Goal: Information Seeking & Learning: Learn about a topic

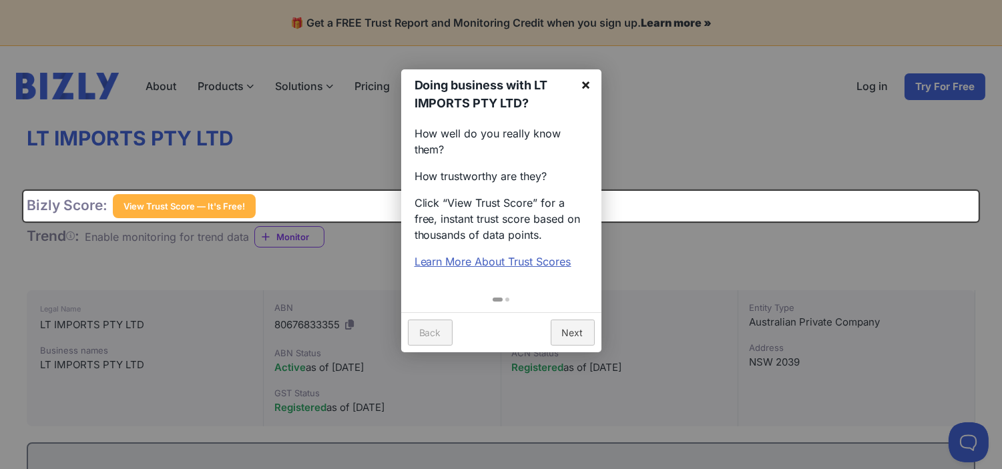
click at [592, 89] on link "×" at bounding box center [587, 84] width 30 height 30
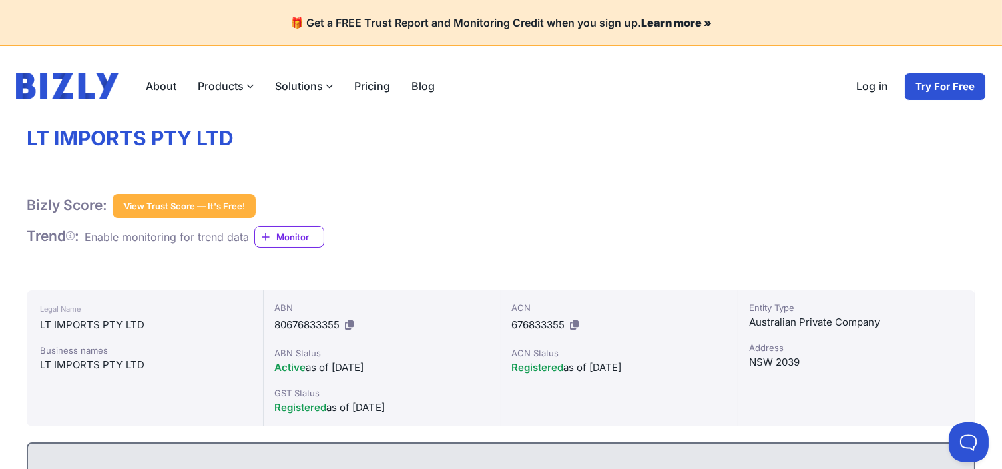
click at [227, 91] on label "Products" at bounding box center [225, 86] width 77 height 27
click at [0, 0] on input "Products" at bounding box center [0, 0] width 0 height 0
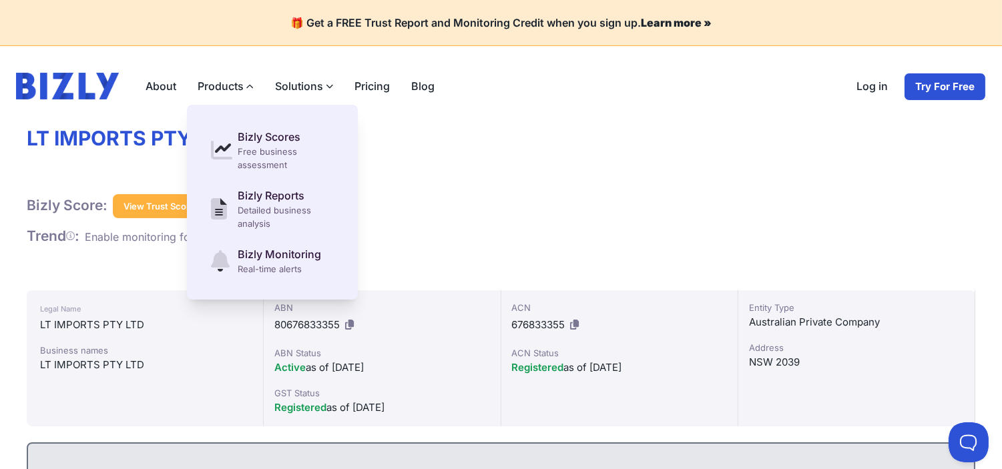
click at [248, 84] on icon at bounding box center [249, 86] width 7 height 7
click at [0, 0] on input "Products" at bounding box center [0, 0] width 0 height 0
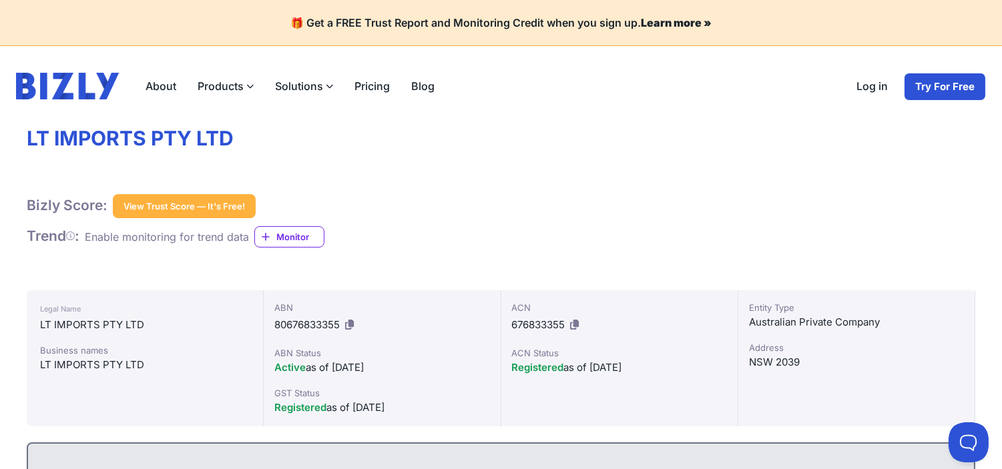
click at [244, 87] on label "Products" at bounding box center [225, 86] width 77 height 27
click at [0, 0] on input "Products" at bounding box center [0, 0] width 0 height 0
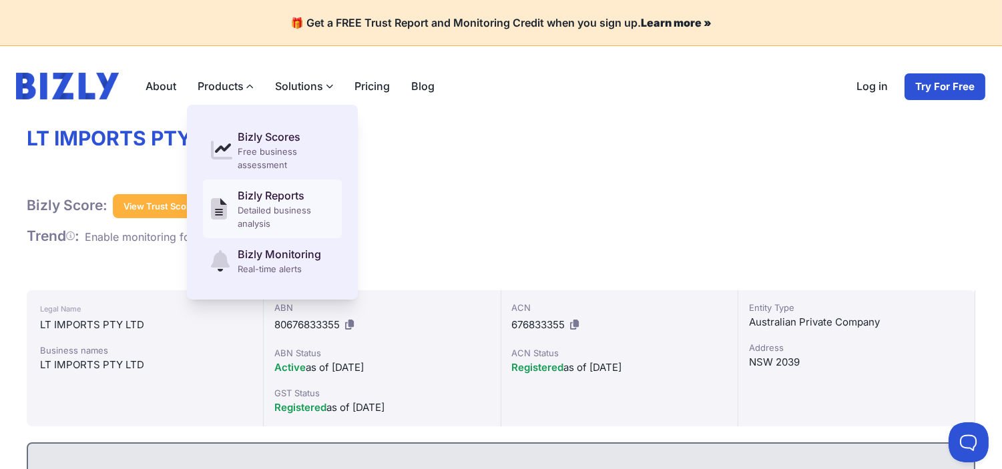
click at [236, 194] on link "Bizly Reports Detailed business analysis" at bounding box center [272, 209] width 139 height 59
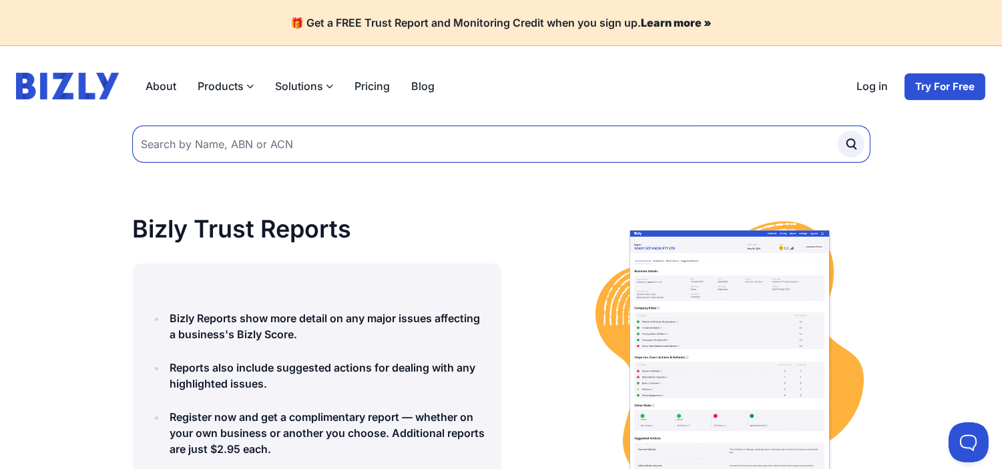
click at [267, 138] on input "text" at bounding box center [501, 144] width 737 height 36
paste input "LT IMPORTS PTY LTD"
type input "LT IMPORTS PTY LTD"
click at [838, 131] on button "submit" at bounding box center [851, 144] width 27 height 27
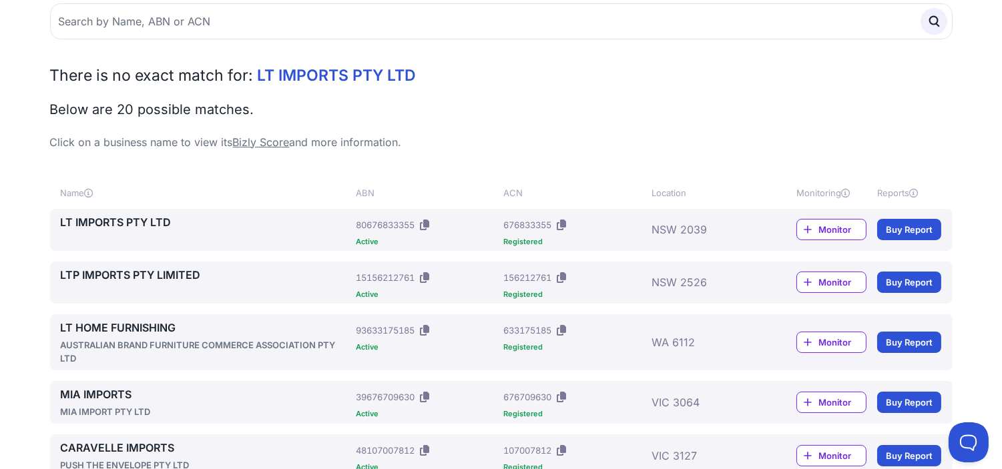
scroll to position [148, 0]
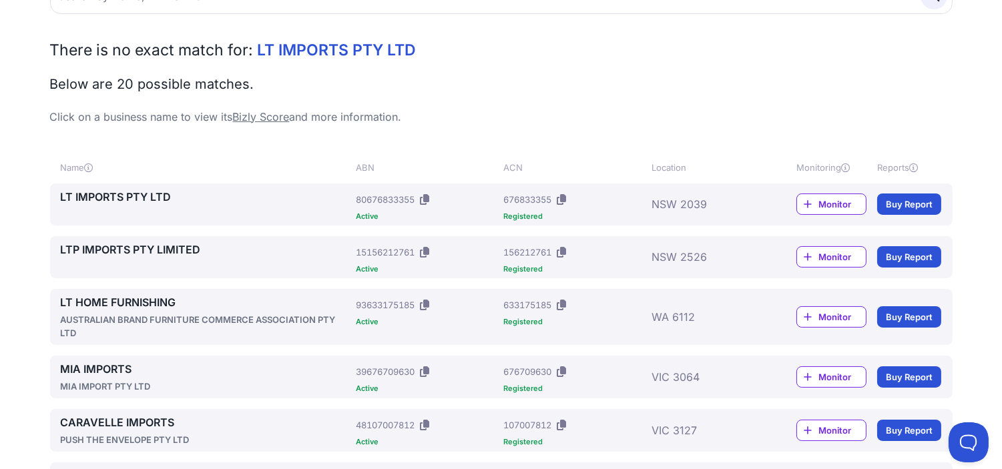
click at [117, 196] on link "LT IMPORTS PTY LTD" at bounding box center [206, 197] width 290 height 16
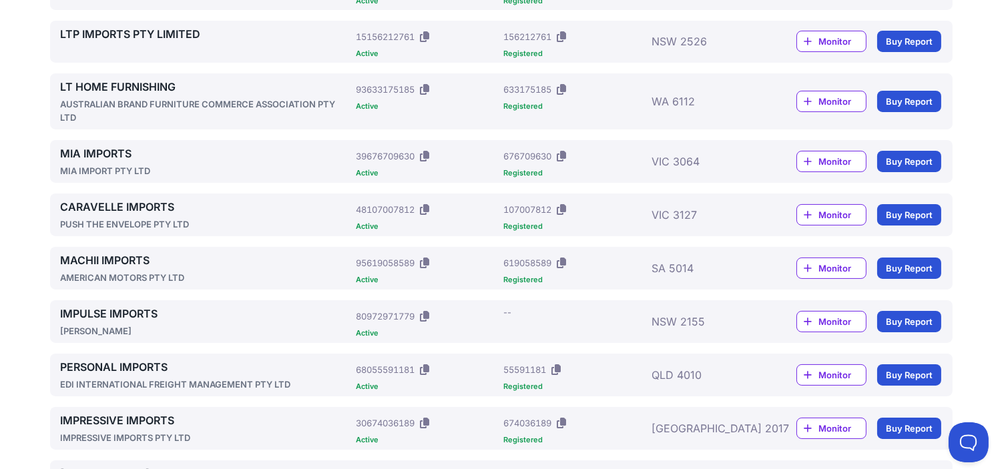
scroll to position [371, 0]
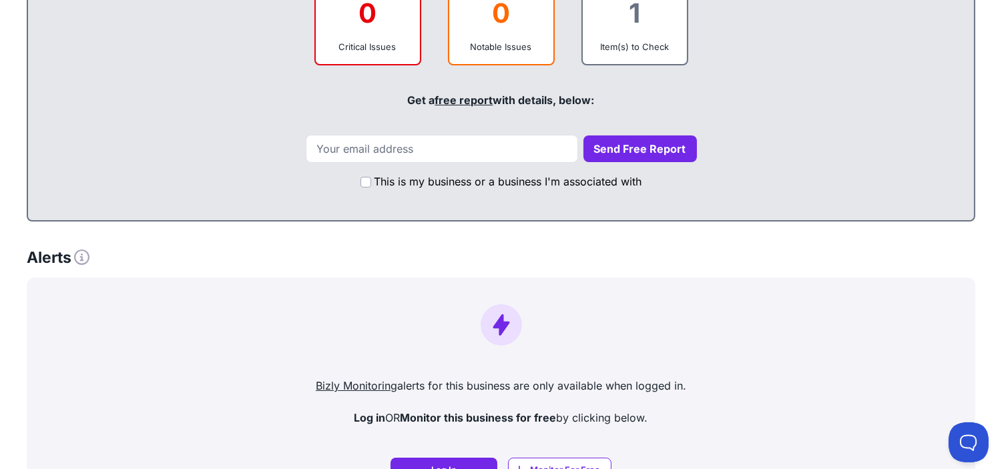
scroll to position [148, 0]
